Goal: Find specific page/section: Find specific page/section

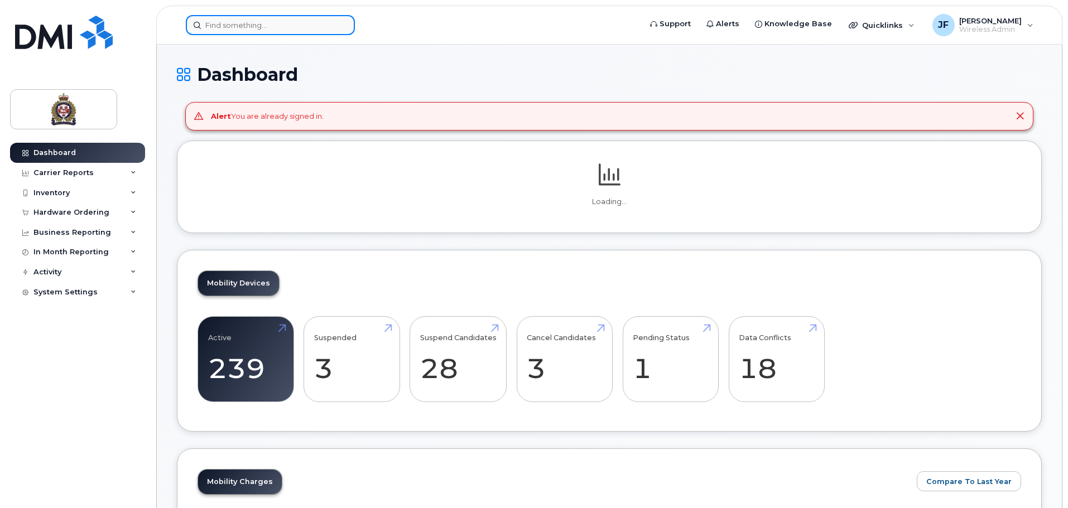
click at [318, 23] on input at bounding box center [270, 25] width 169 height 20
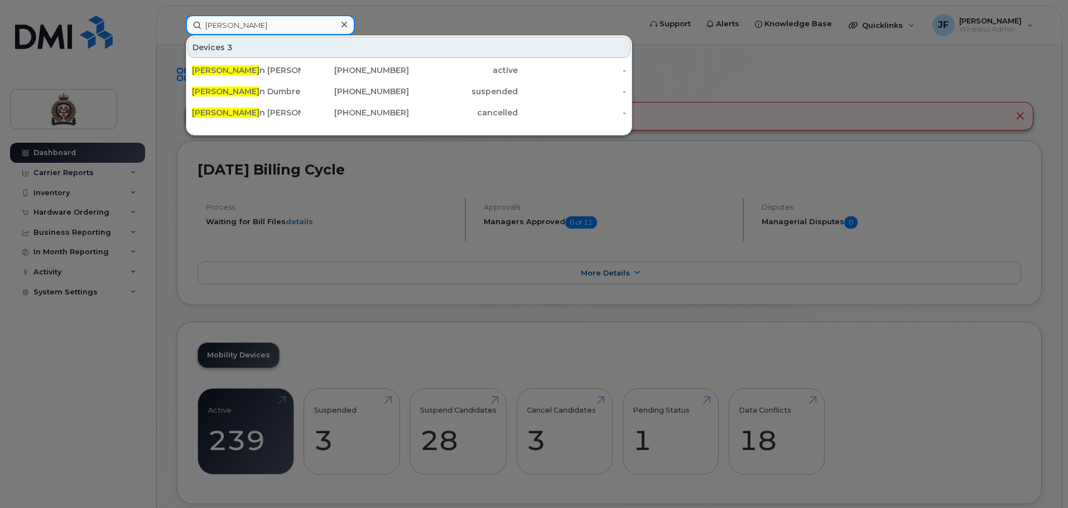
type input "[PERSON_NAME]"
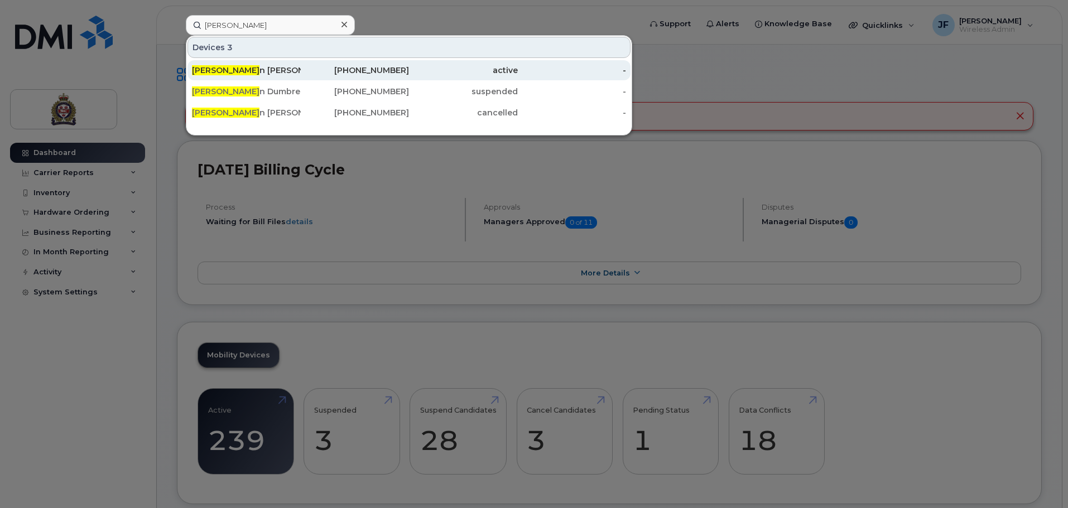
drag, startPoint x: 262, startPoint y: 60, endPoint x: 261, endPoint y: 71, distance: 11.2
click at [261, 71] on div "[PERSON_NAME] n [PERSON_NAME]" at bounding box center [246, 70] width 109 height 11
